Goal: Information Seeking & Learning: Learn about a topic

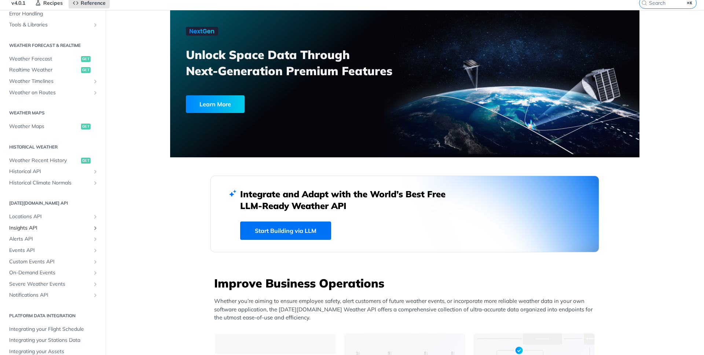
scroll to position [35, 0]
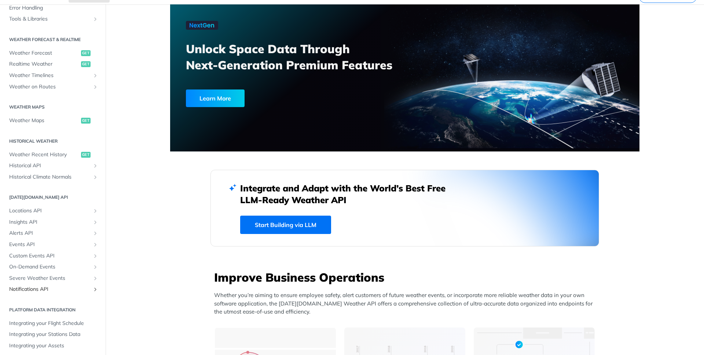
click at [78, 292] on span "Notifications API" at bounding box center [49, 289] width 81 height 7
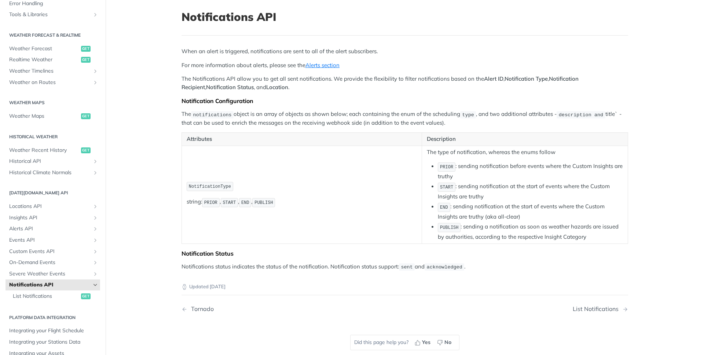
scroll to position [38, 0]
click at [480, 220] on li "END : sending notification at the start of events where the Custom Insights are…" at bounding box center [530, 212] width 185 height 19
copy li "truthy"
click at [617, 191] on li "START : sending notification at the start of events where the Custom Insights a…" at bounding box center [530, 192] width 185 height 19
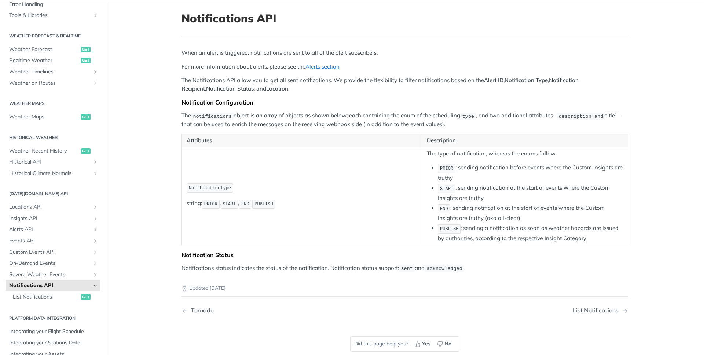
click at [190, 84] on p "The Notifications API allow you to get all sent notifications. We provide the f…" at bounding box center [404, 84] width 447 height 16
click at [45, 194] on h2 "[DATE][DOMAIN_NAME] API" at bounding box center [52, 193] width 95 height 7
click at [39, 194] on h2 "[DATE][DOMAIN_NAME] API" at bounding box center [52, 193] width 95 height 7
click at [54, 300] on span "List Notifications" at bounding box center [46, 296] width 66 height 7
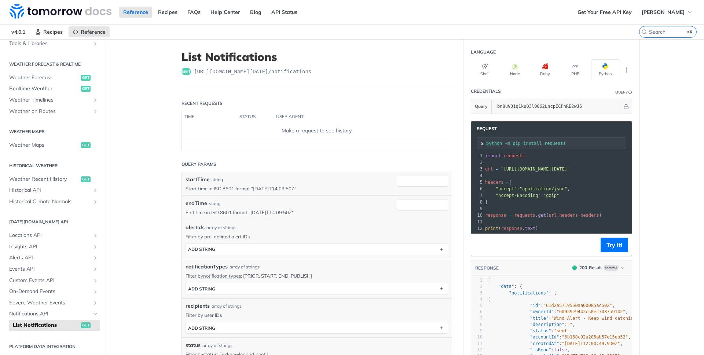
scroll to position [144, 0]
click at [54, 307] on link "Notifications API" at bounding box center [52, 312] width 95 height 11
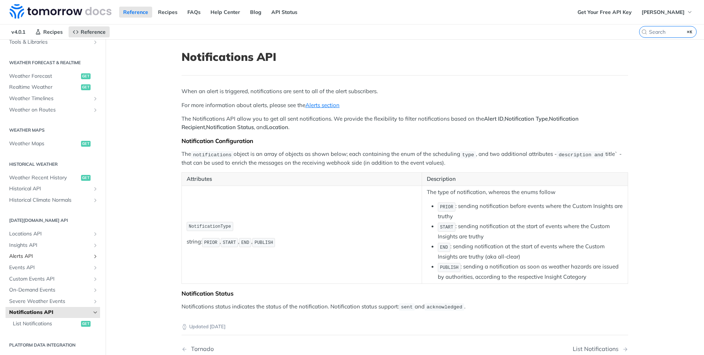
click at [58, 255] on span "Alerts API" at bounding box center [49, 256] width 81 height 7
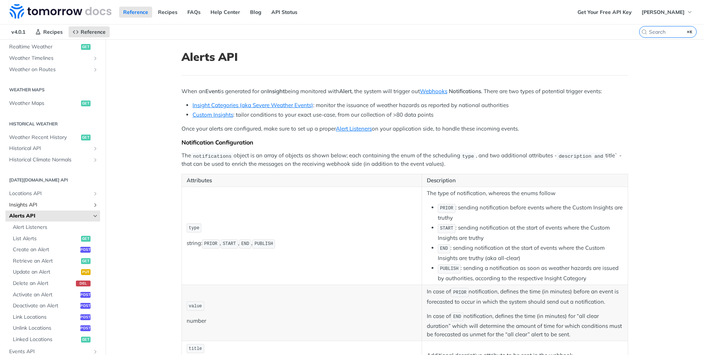
scroll to position [256, 0]
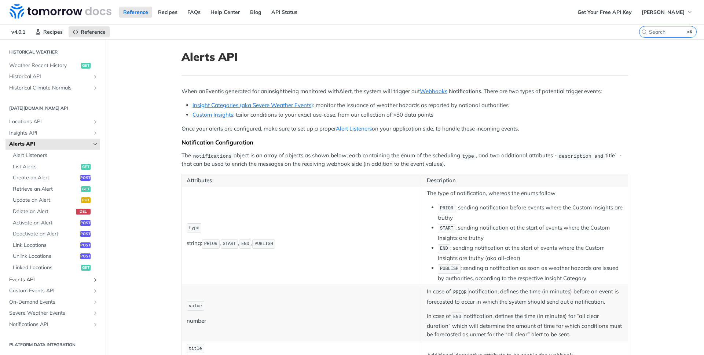
click at [48, 280] on span "Events API" at bounding box center [49, 279] width 81 height 7
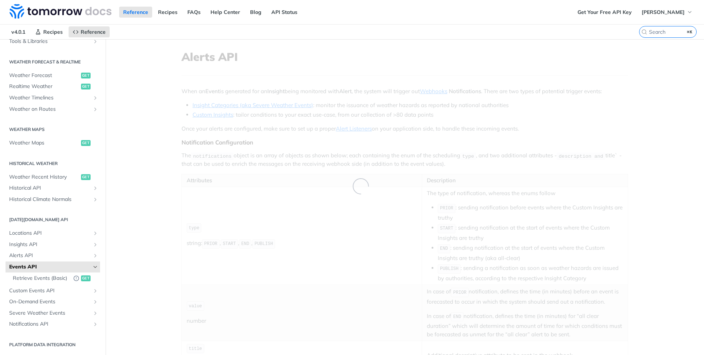
scroll to position [145, 0]
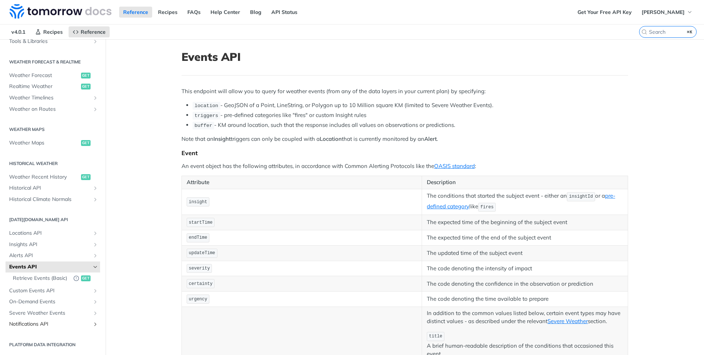
click at [51, 322] on span "Notifications API" at bounding box center [49, 323] width 81 height 7
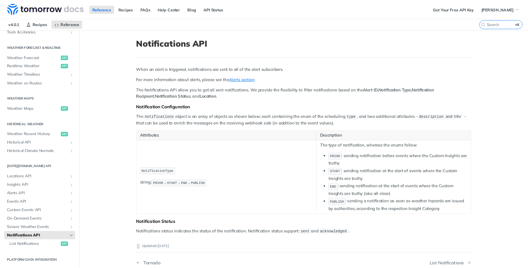
scroll to position [144, 0]
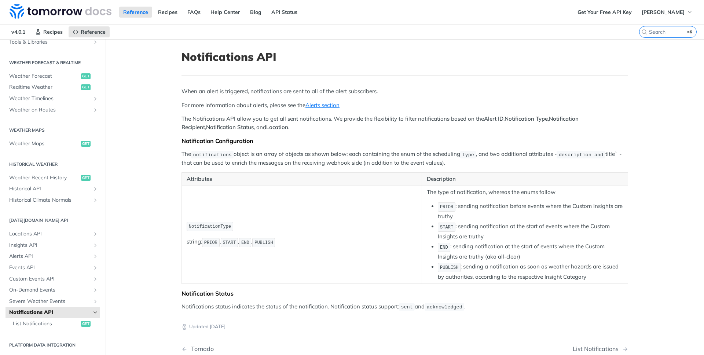
click at [137, 118] on main "JUMP TO ⌘/ Fundamentals Tomorrow.io APIs Weather Data Layers Core Probabilistic…" at bounding box center [352, 227] width 704 height 376
